Goal: Information Seeking & Learning: Learn about a topic

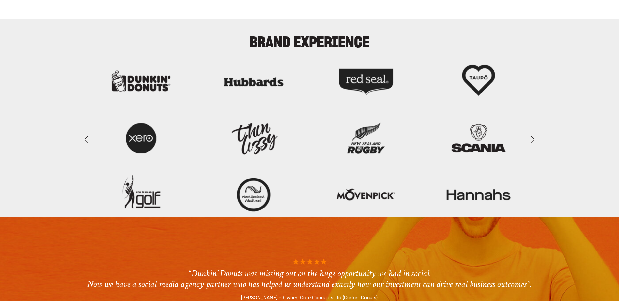
scroll to position [1696, 0]
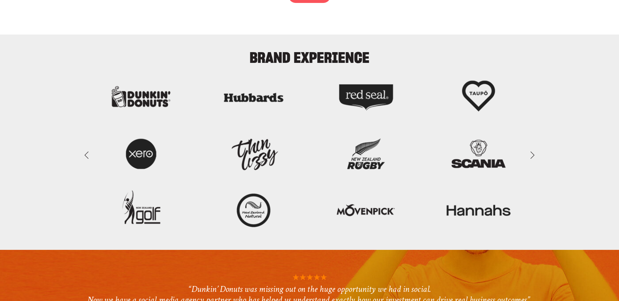
click at [532, 151] on link "Next Slide" at bounding box center [532, 156] width 14 height 20
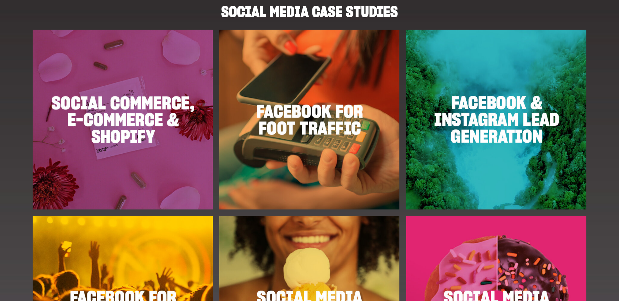
scroll to position [848, 0]
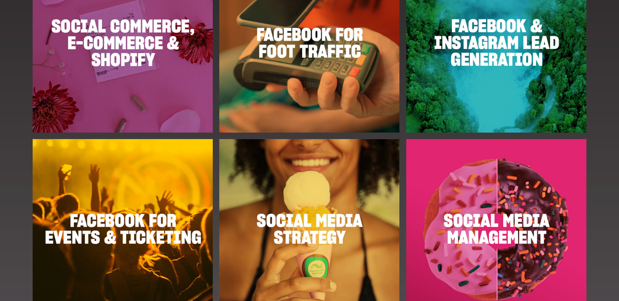
click at [289, 189] on img at bounding box center [309, 229] width 180 height 180
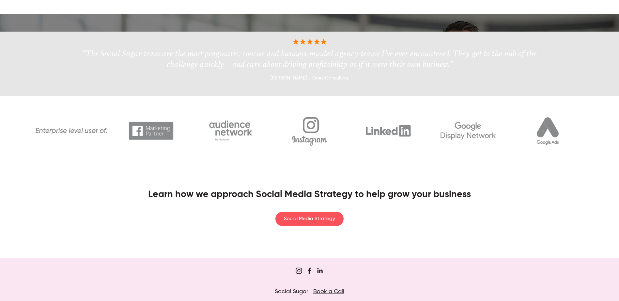
scroll to position [989, 0]
